Goal: Transaction & Acquisition: Book appointment/travel/reservation

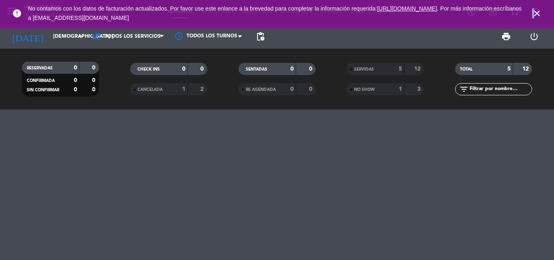
click at [532, 12] on span "close" at bounding box center [537, 13] width 22 height 22
click at [535, 14] on icon "close" at bounding box center [537, 14] width 10 height 10
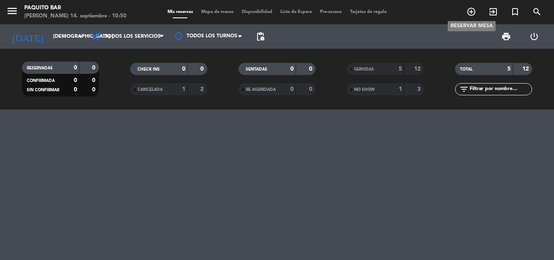
click at [471, 9] on icon "add_circle_outline" at bounding box center [471, 12] width 10 height 10
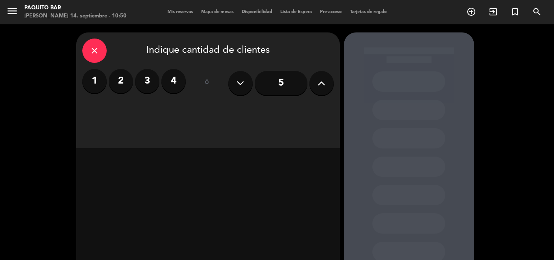
click at [147, 84] on label "3" at bounding box center [147, 81] width 24 height 24
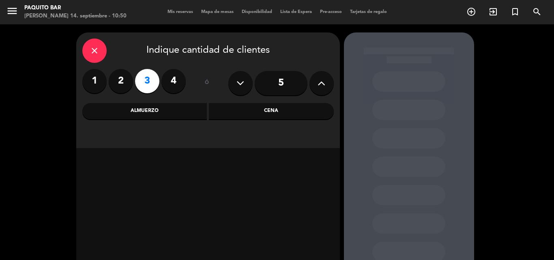
click at [142, 108] on div "Almuerzo" at bounding box center [144, 111] width 125 height 16
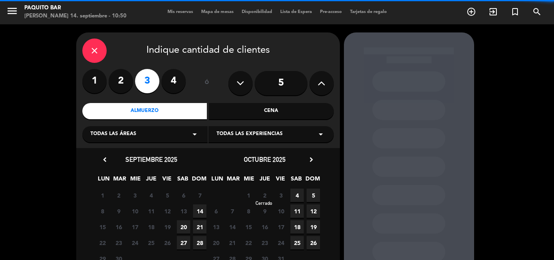
scroll to position [41, 0]
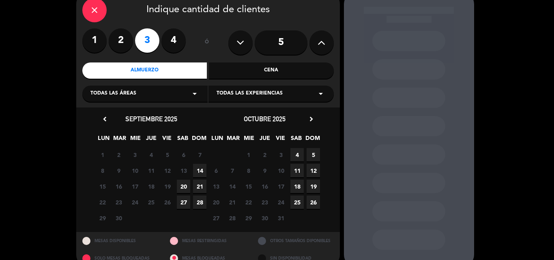
click at [198, 171] on span "14" at bounding box center [199, 170] width 13 height 13
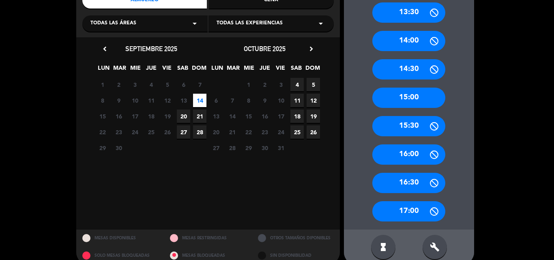
scroll to position [114, 0]
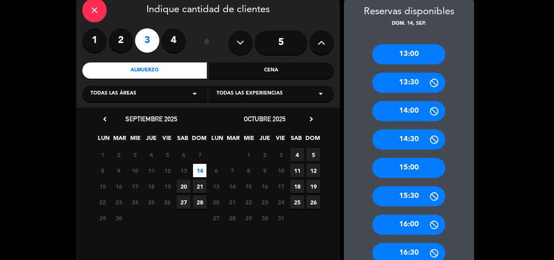
click at [417, 55] on div "13:00" at bounding box center [408, 54] width 73 height 20
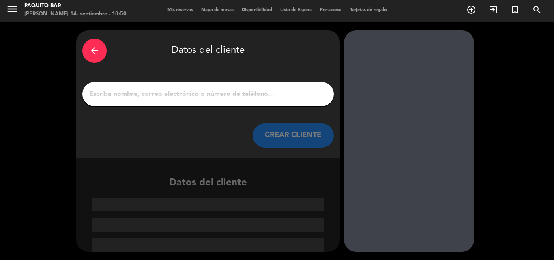
scroll to position [2, 0]
click at [206, 94] on input "1" at bounding box center [207, 93] width 239 height 11
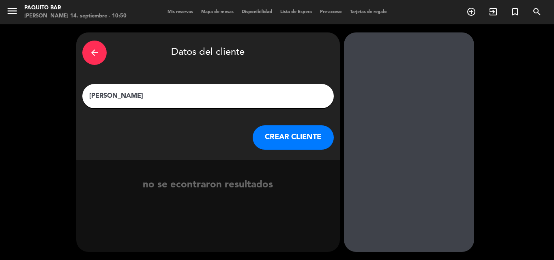
type input "[PERSON_NAME]"
click at [282, 139] on button "CREAR CLIENTE" at bounding box center [293, 137] width 81 height 24
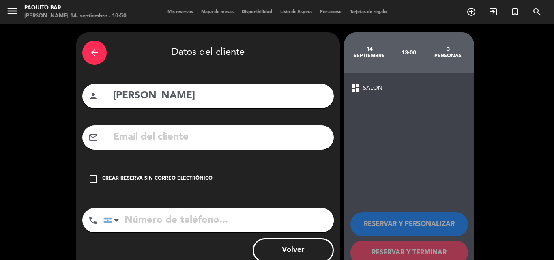
click at [152, 175] on div "Crear reserva sin correo electrónico" at bounding box center [157, 179] width 110 height 8
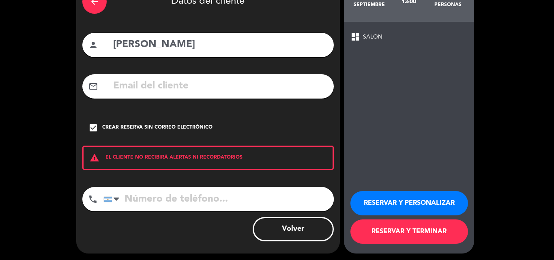
scroll to position [53, 0]
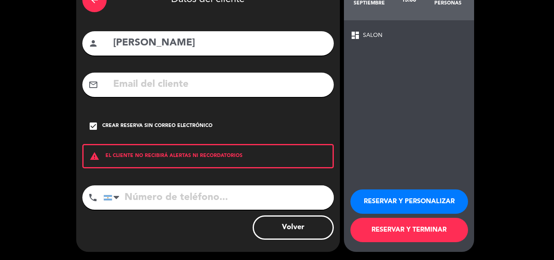
click at [116, 44] on input "[PERSON_NAME]" at bounding box center [219, 43] width 215 height 17
type input "[PERSON_NAME]"
click at [408, 229] on button "RESERVAR Y TERMINAR" at bounding box center [409, 230] width 118 height 24
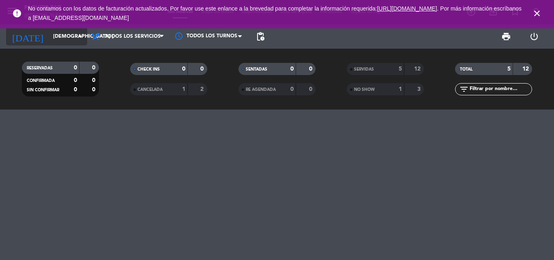
click at [49, 39] on input "[DEMOGRAPHIC_DATA] [DATE]" at bounding box center [83, 37] width 69 height 14
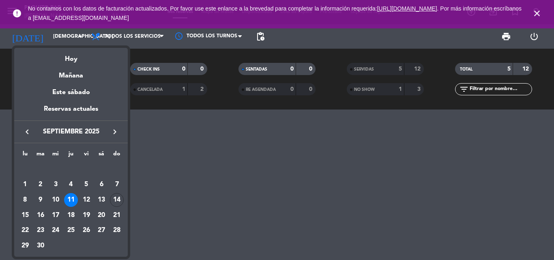
click at [109, 203] on td "13" at bounding box center [101, 199] width 15 height 15
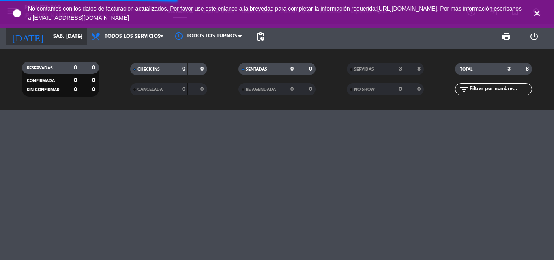
click at [62, 37] on input "sáb. [DATE]" at bounding box center [83, 37] width 69 height 14
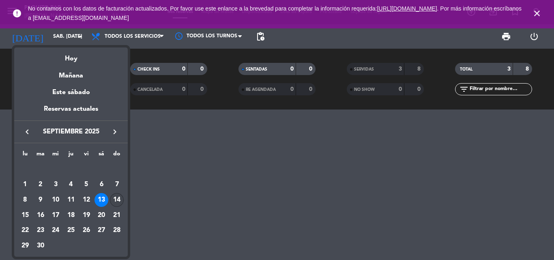
click at [117, 204] on div "14" at bounding box center [117, 200] width 14 height 14
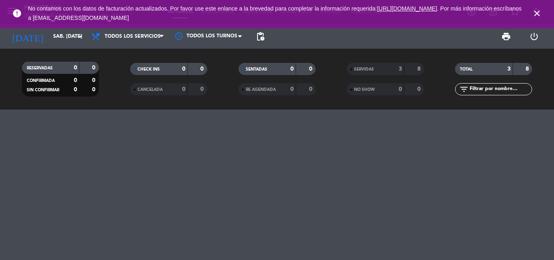
type input "dom. [DATE]"
